Goal: Information Seeking & Learning: Understand process/instructions

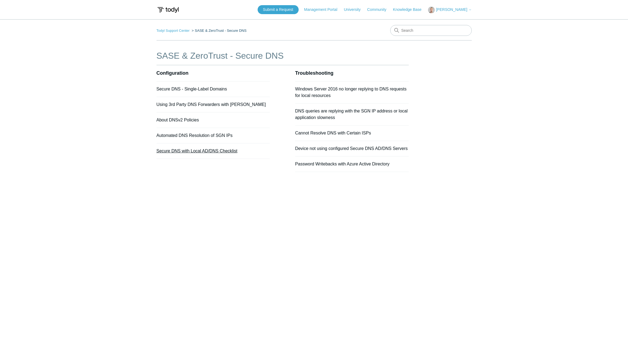
click at [185, 150] on link "Secure DNS with Local AD/DNS Checklist" at bounding box center [196, 151] width 81 height 5
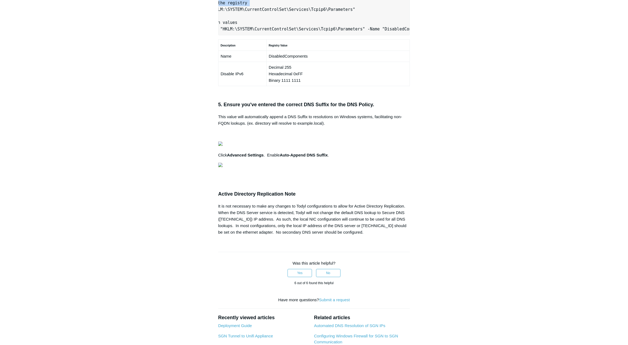
scroll to position [0, 137]
drag, startPoint x: 222, startPoint y: 255, endPoint x: 266, endPoint y: 258, distance: 44.7
click at [266, 35] on pre "# Set the location to the registry Set-Location -Path "HKLM:\SYSTEM\CurrentCont…" at bounding box center [314, 16] width 192 height 39
copy pre "Set-Location -Path "HKLM:\SYSTEM\CurrentControlSet\Services\Tcpip6\Parameters""
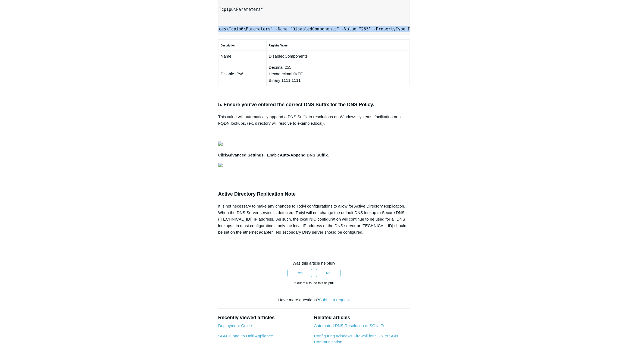
drag, startPoint x: 223, startPoint y: 274, endPoint x: 417, endPoint y: 277, distance: 194.5
click at [417, 277] on article "Secure DNS with Local AD/DNS Checklist Unfollow Not yet followed by anyone The …" at bounding box center [314, 48] width 208 height 758
copy pre "New-ItemProperty -Path "HKLM:\SYSTEM\CurrentControlSet\Services\Tcpip6\Paramete…"
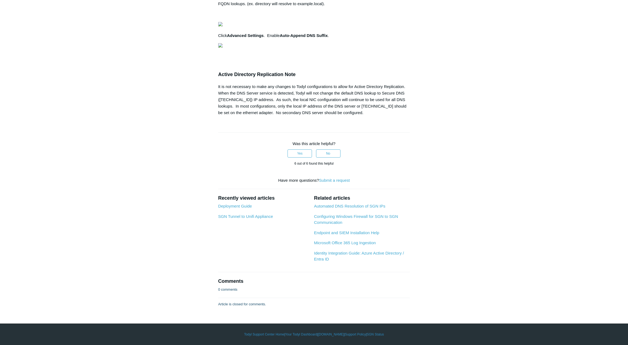
scroll to position [625, 0]
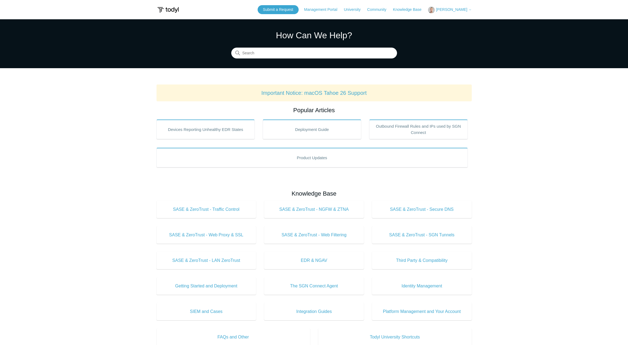
scroll to position [109, 0]
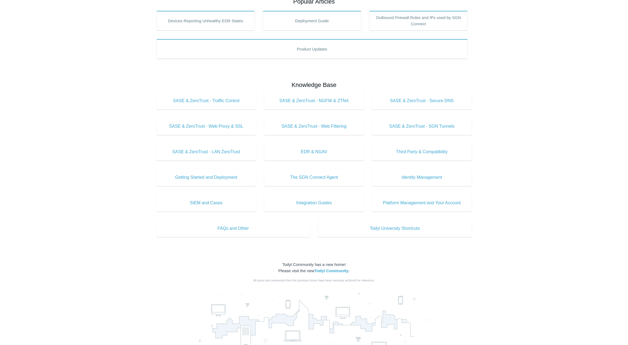
drag, startPoint x: 0, startPoint y: 0, endPoint x: 93, endPoint y: 52, distance: 106.7
